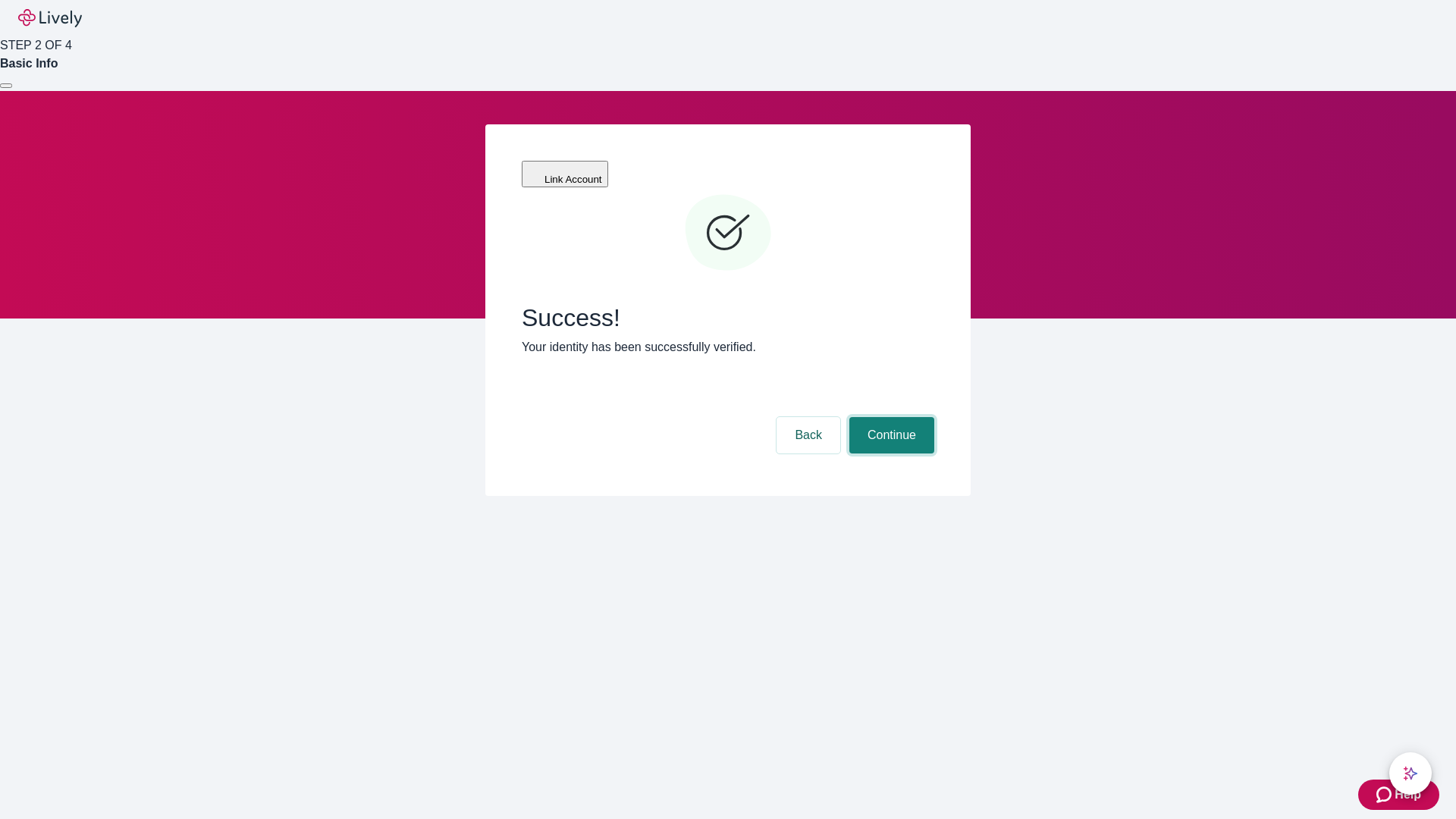
click at [889, 417] on button "Continue" at bounding box center [891, 435] width 85 height 37
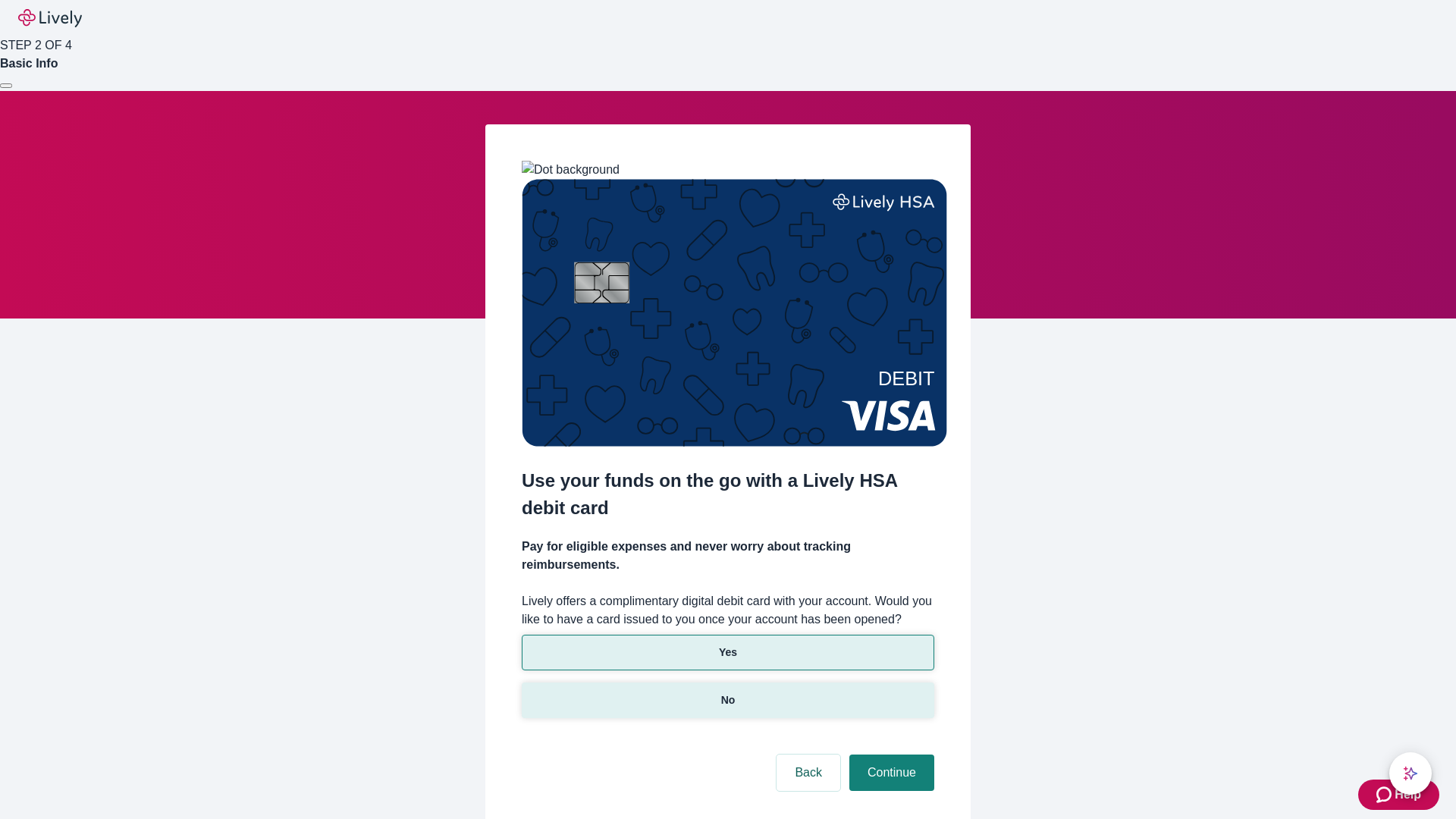
click at [727, 693] on p "No" at bounding box center [728, 700] width 14 height 16
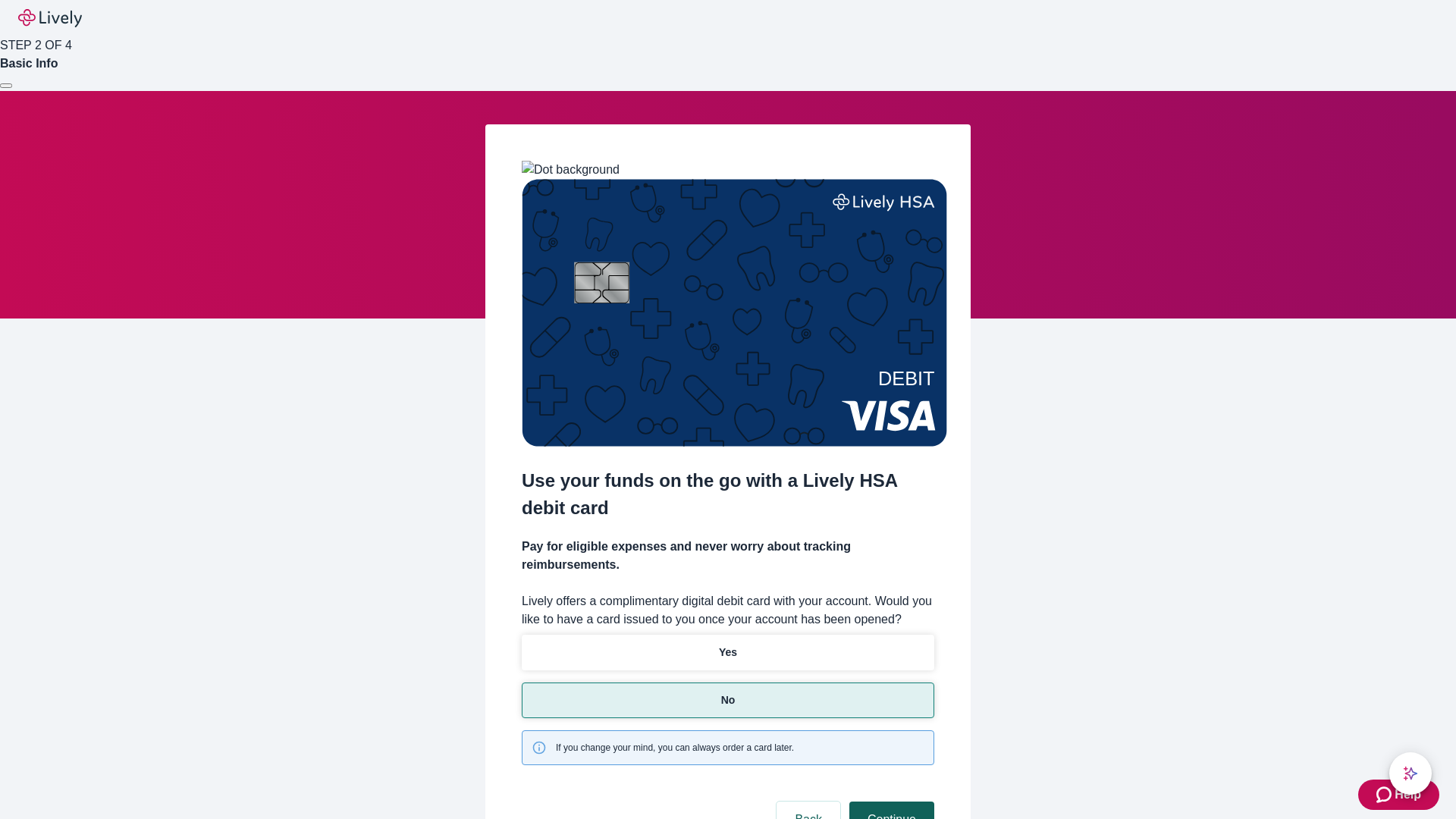
click at [889, 801] on button "Continue" at bounding box center [891, 820] width 85 height 37
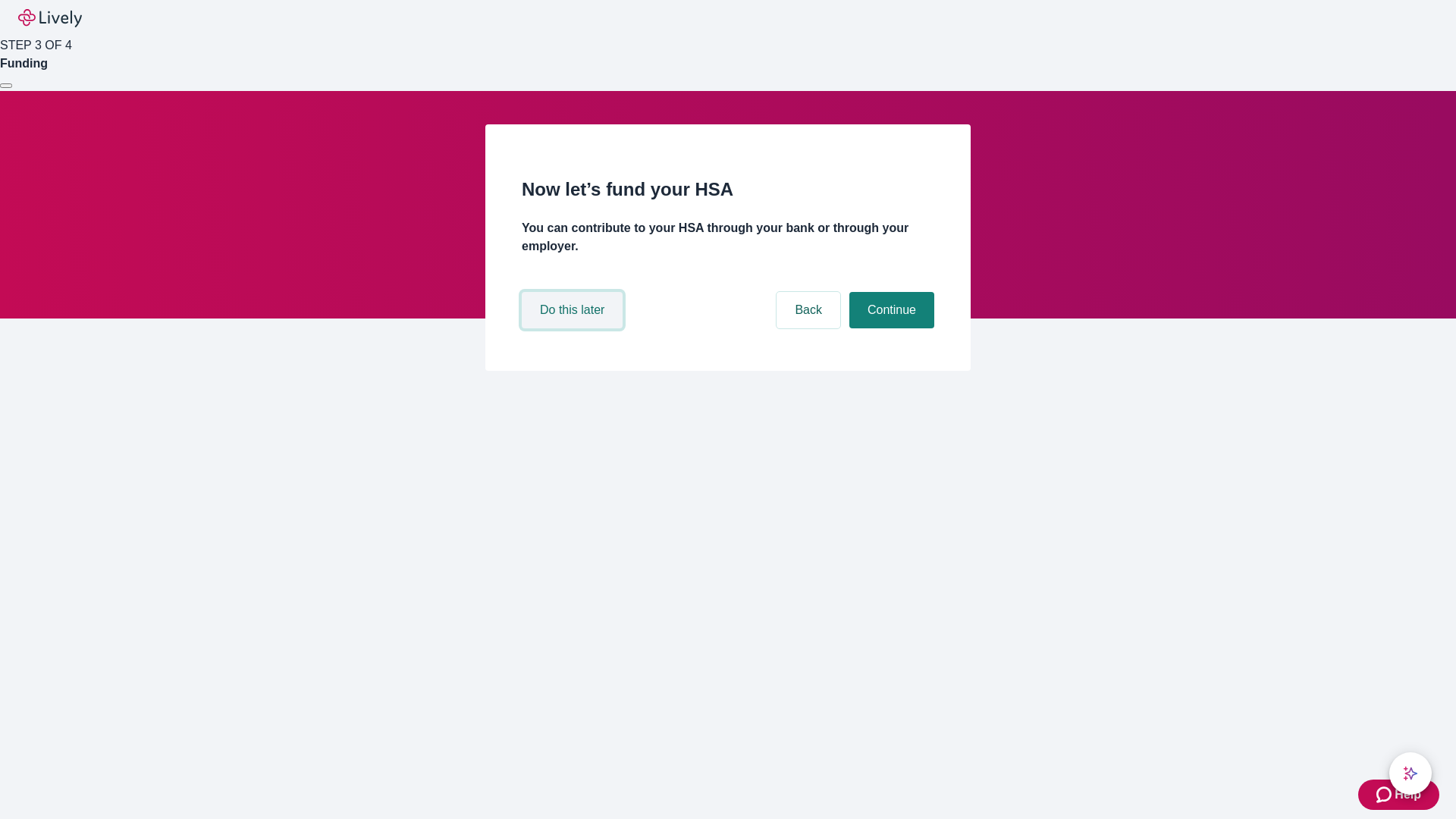
click at [574, 328] on button "Do this later" at bounding box center [572, 310] width 101 height 37
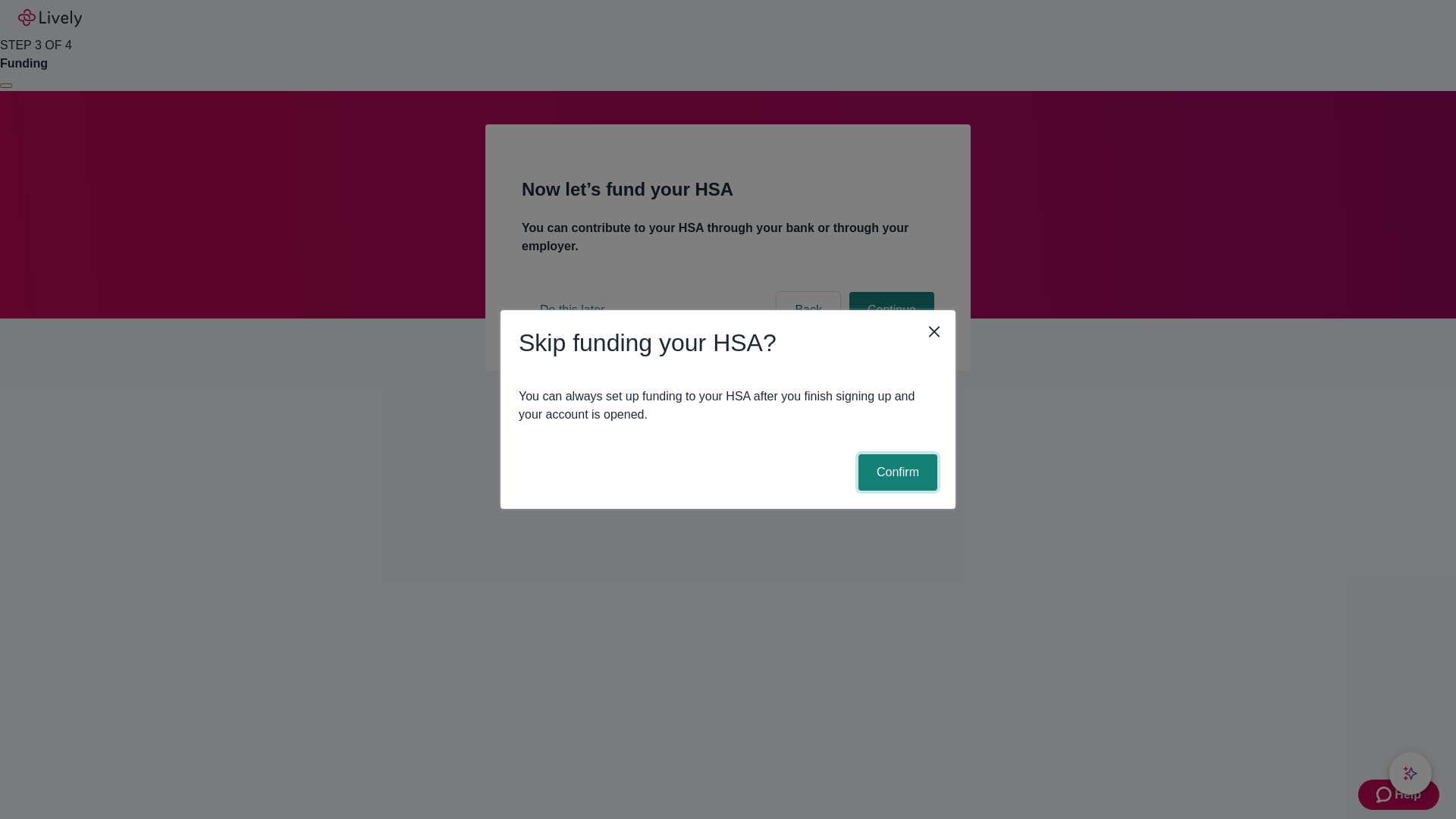
click at [895, 472] on button "Confirm" at bounding box center [898, 472] width 79 height 37
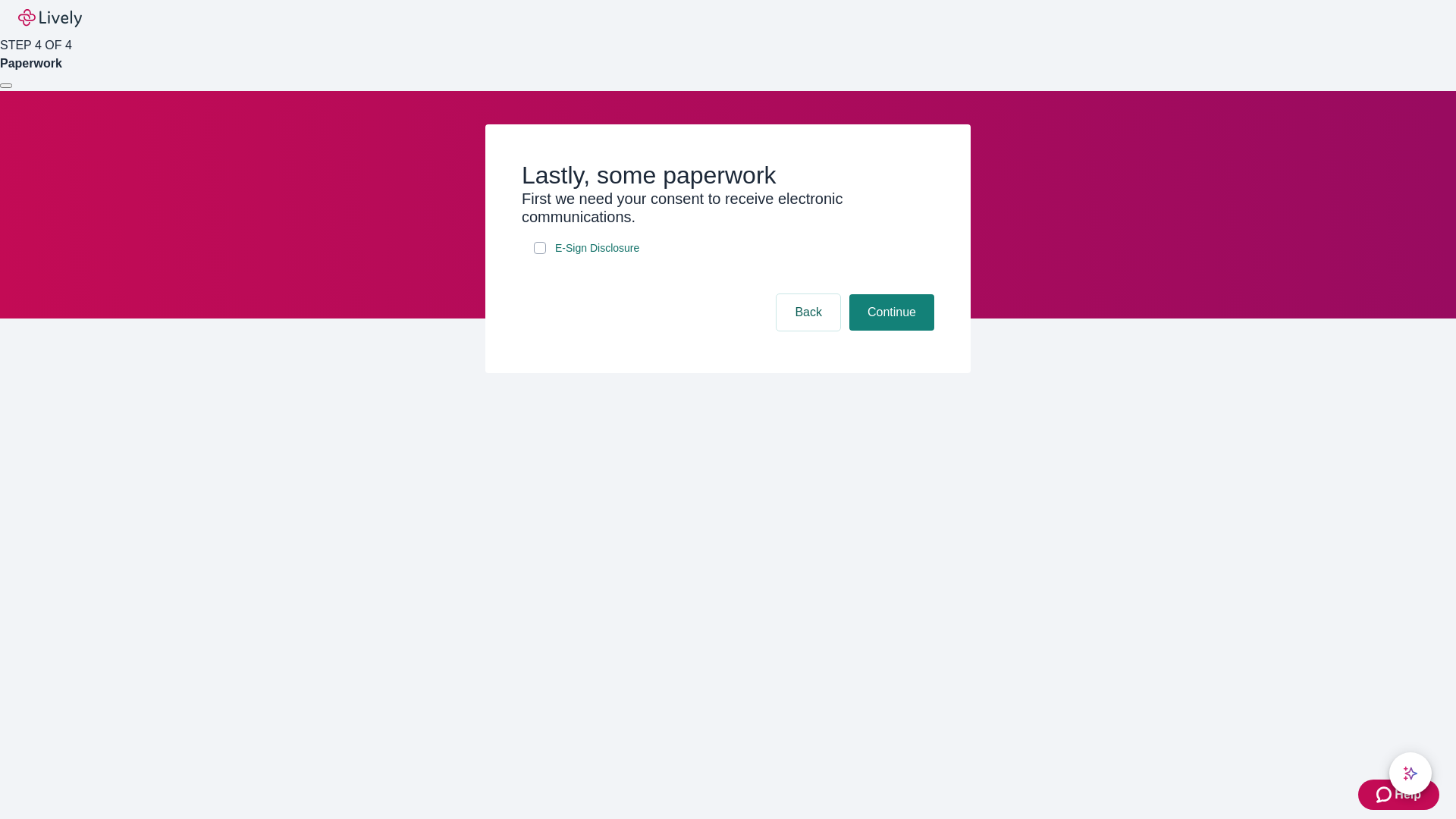
click at [540, 254] on input "E-Sign Disclosure" at bounding box center [540, 248] width 12 height 12
checkbox input "true"
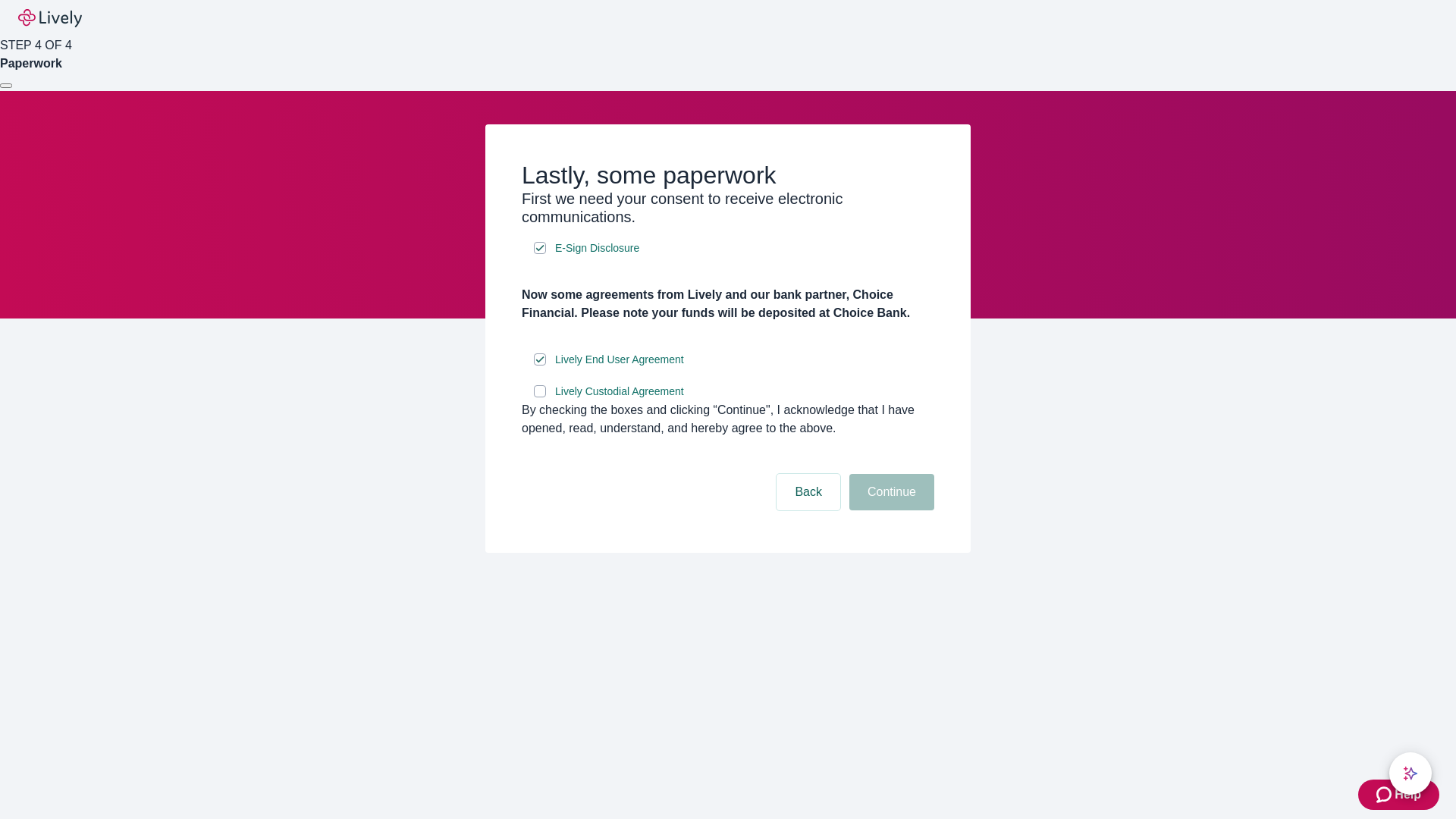
click at [540, 397] on input "Lively Custodial Agreement" at bounding box center [540, 392] width 12 height 12
checkbox input "true"
click at [889, 510] on button "Continue" at bounding box center [891, 492] width 85 height 37
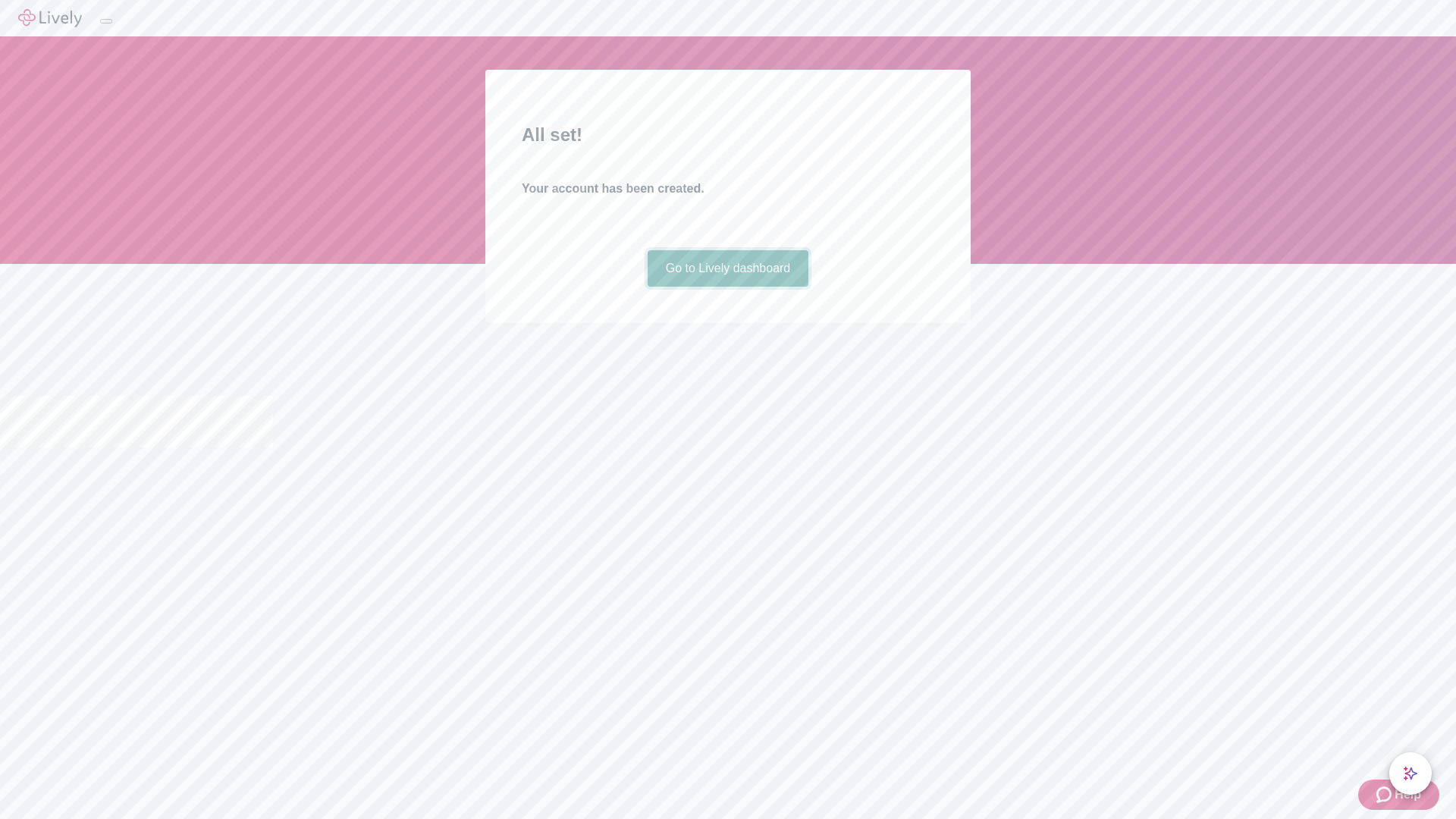
click at [727, 286] on link "Go to Lively dashboard" at bounding box center [728, 268] width 162 height 37
